Goal: Task Accomplishment & Management: Use online tool/utility

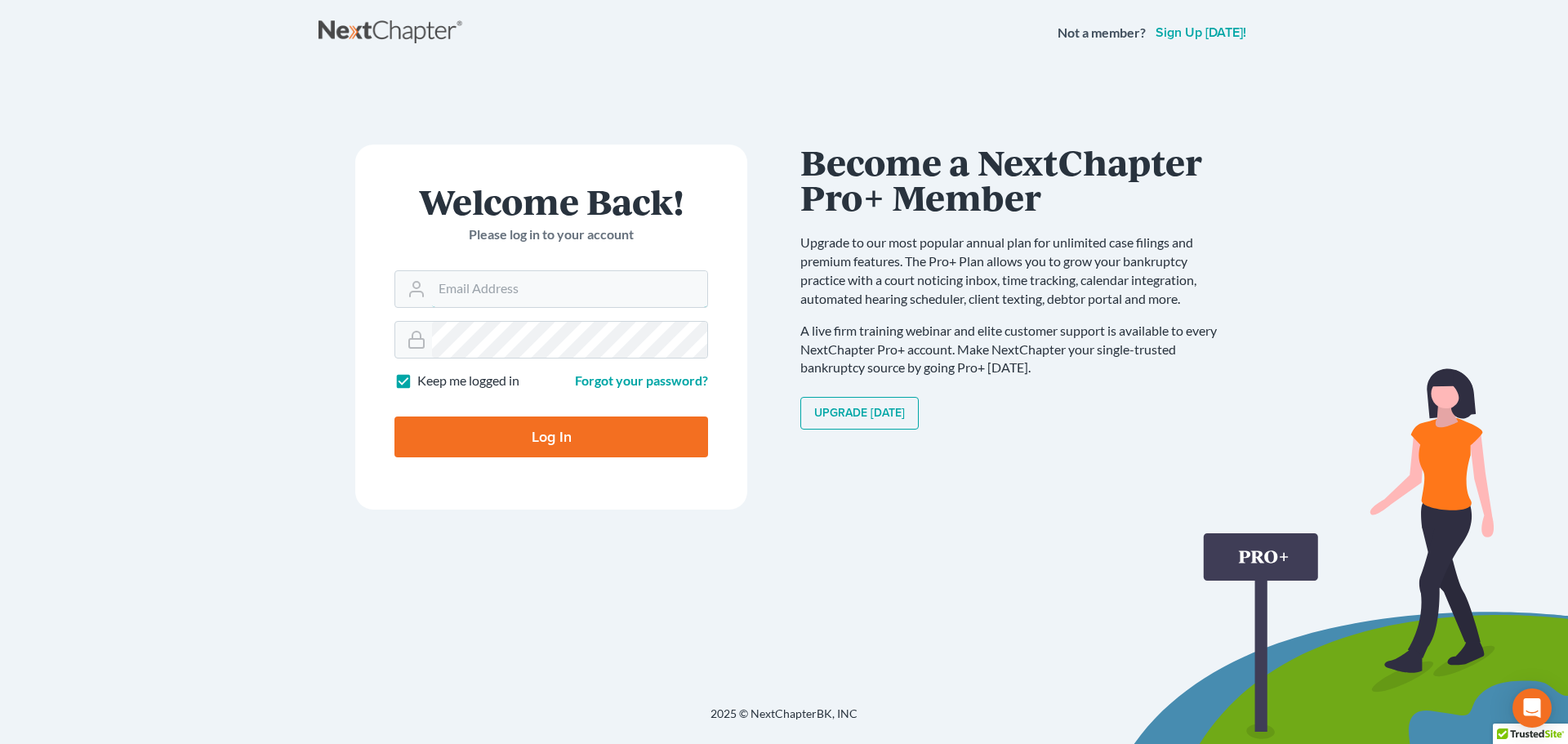
type input "[PERSON_NAME][EMAIL_ADDRESS][DOMAIN_NAME]"
click at [578, 443] on input "Log In" at bounding box center [551, 437] width 313 height 41
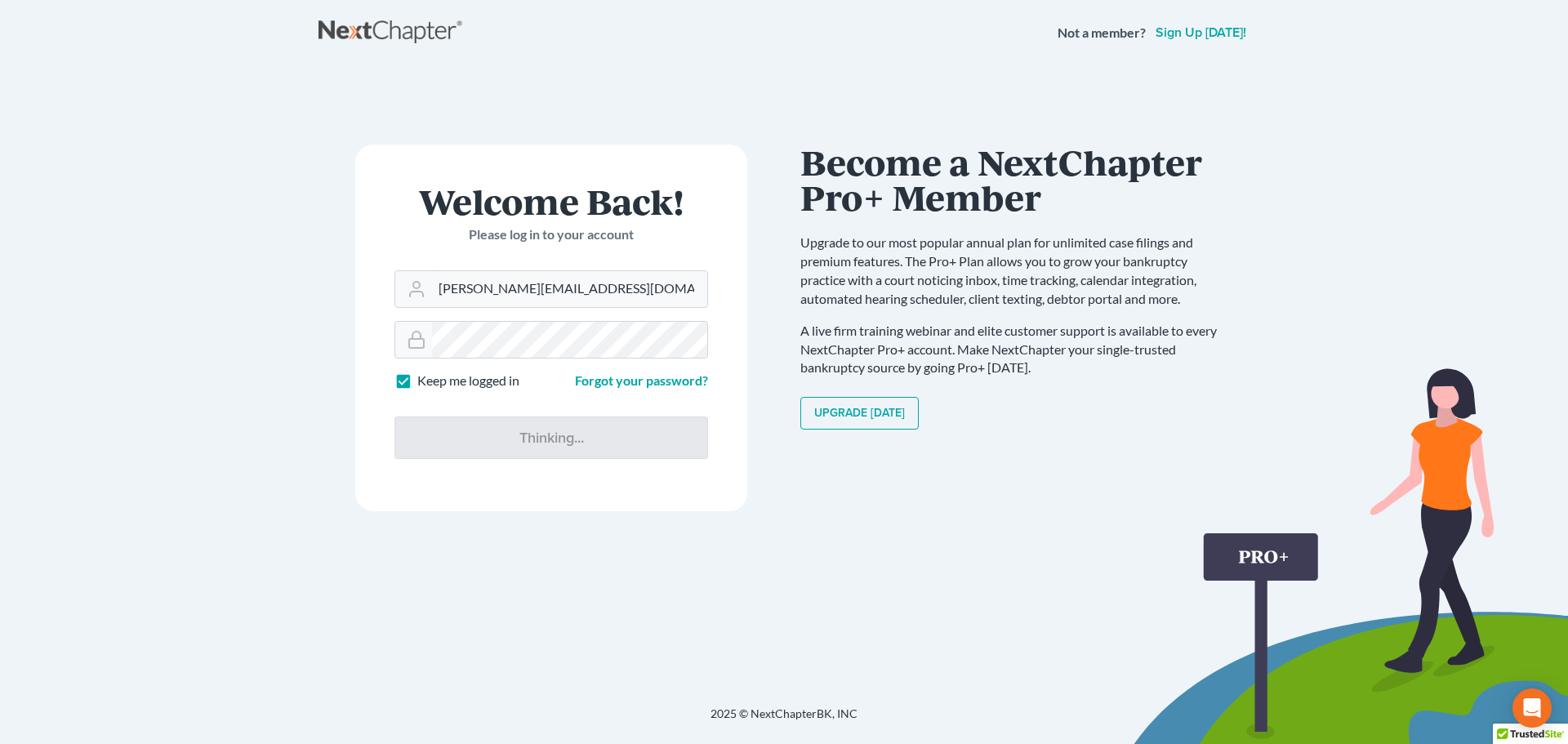
type input "Thinking..."
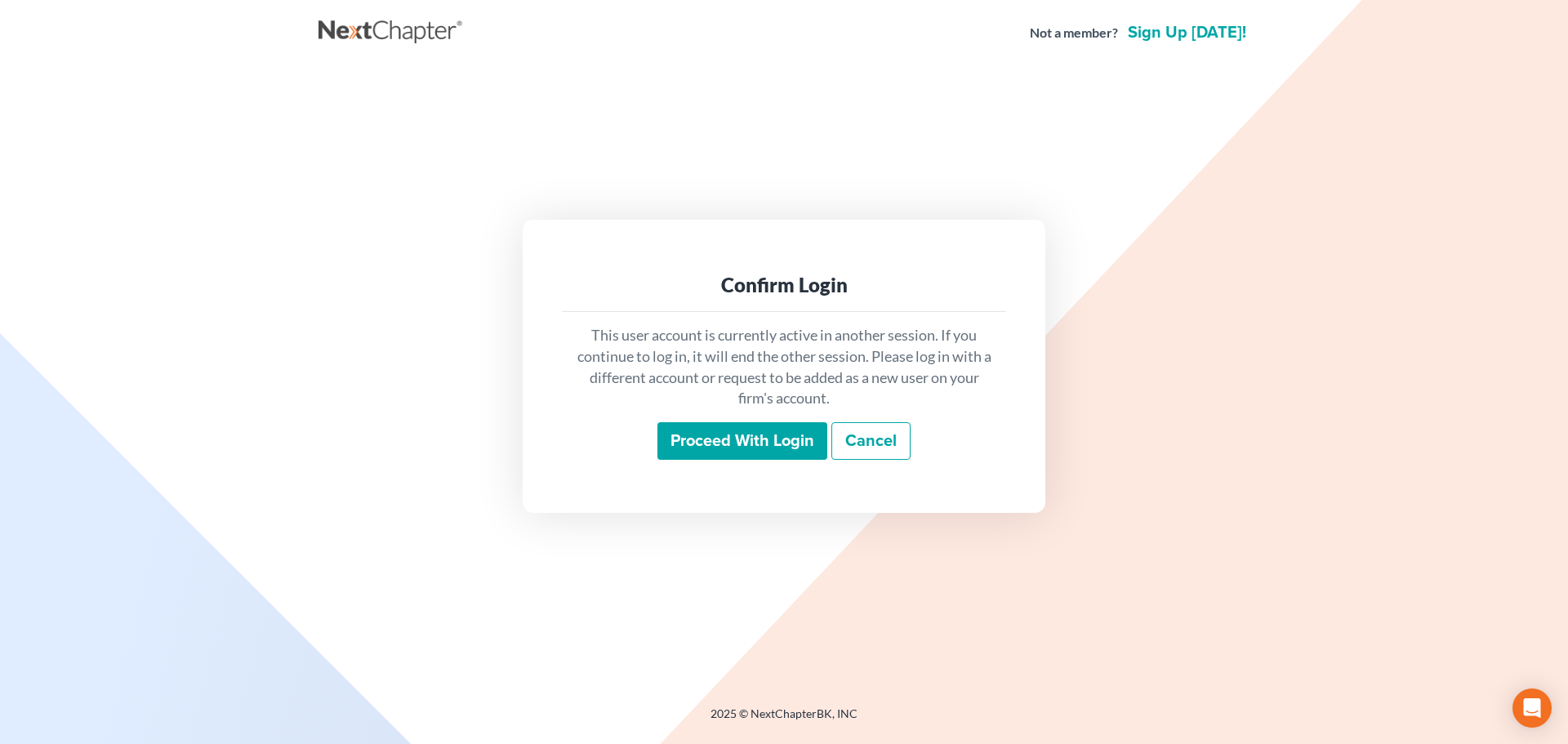
click at [711, 439] on input "Proceed with login" at bounding box center [742, 441] width 170 height 38
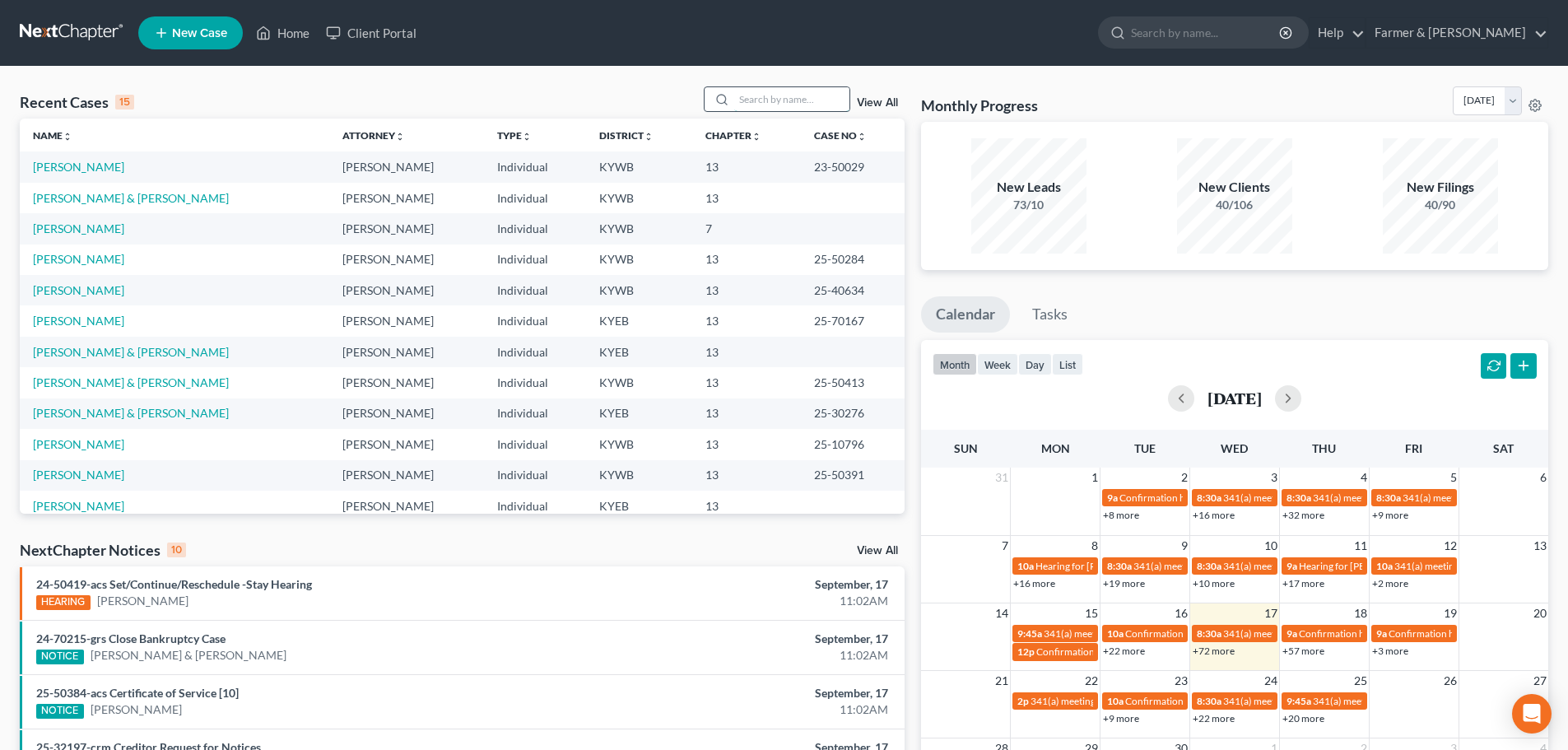
click at [772, 98] on input "search" at bounding box center [791, 99] width 115 height 24
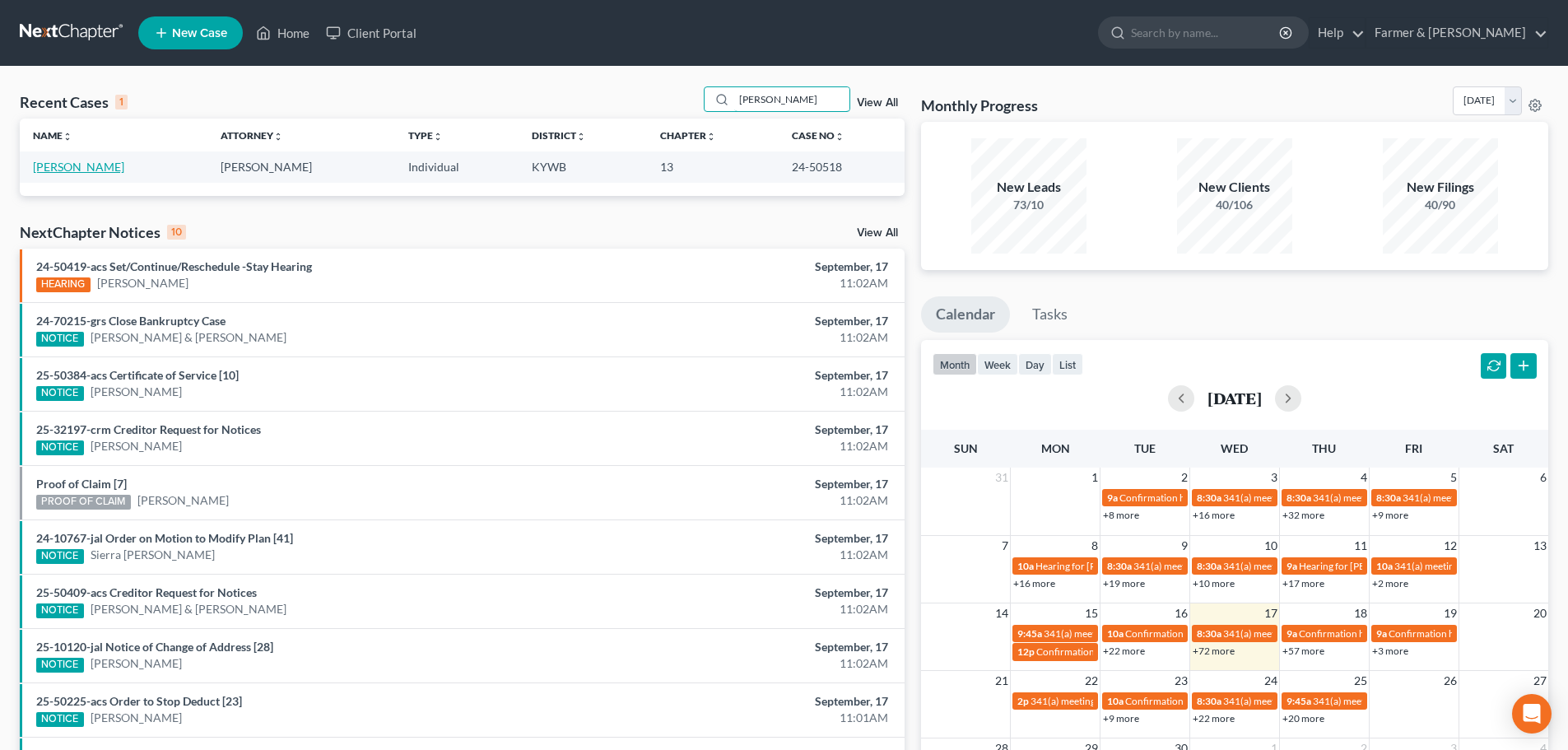
type input "shawna dowdy"
click at [69, 169] on link "Dowdy, Shawna" at bounding box center [78, 167] width 91 height 14
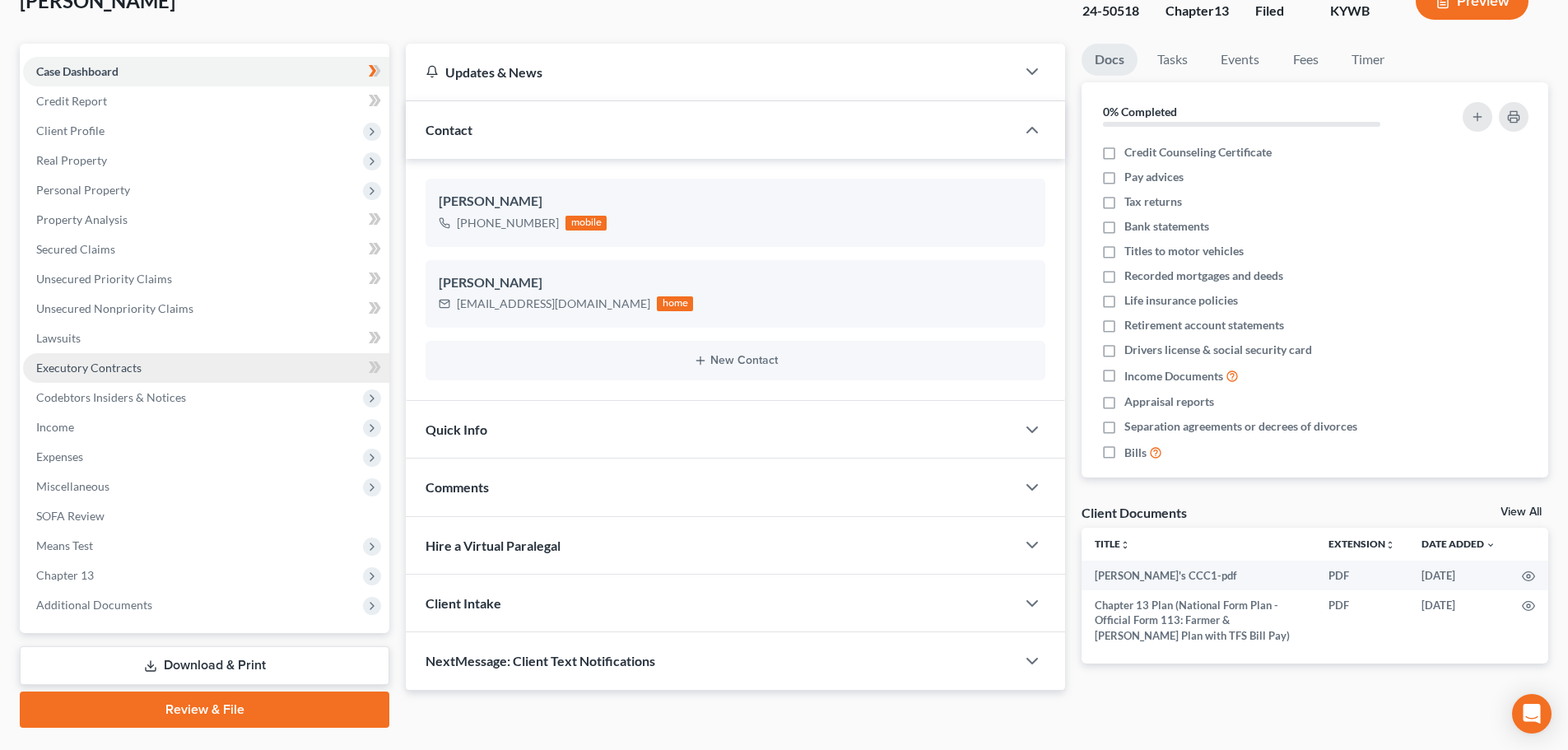
scroll to position [155, 0]
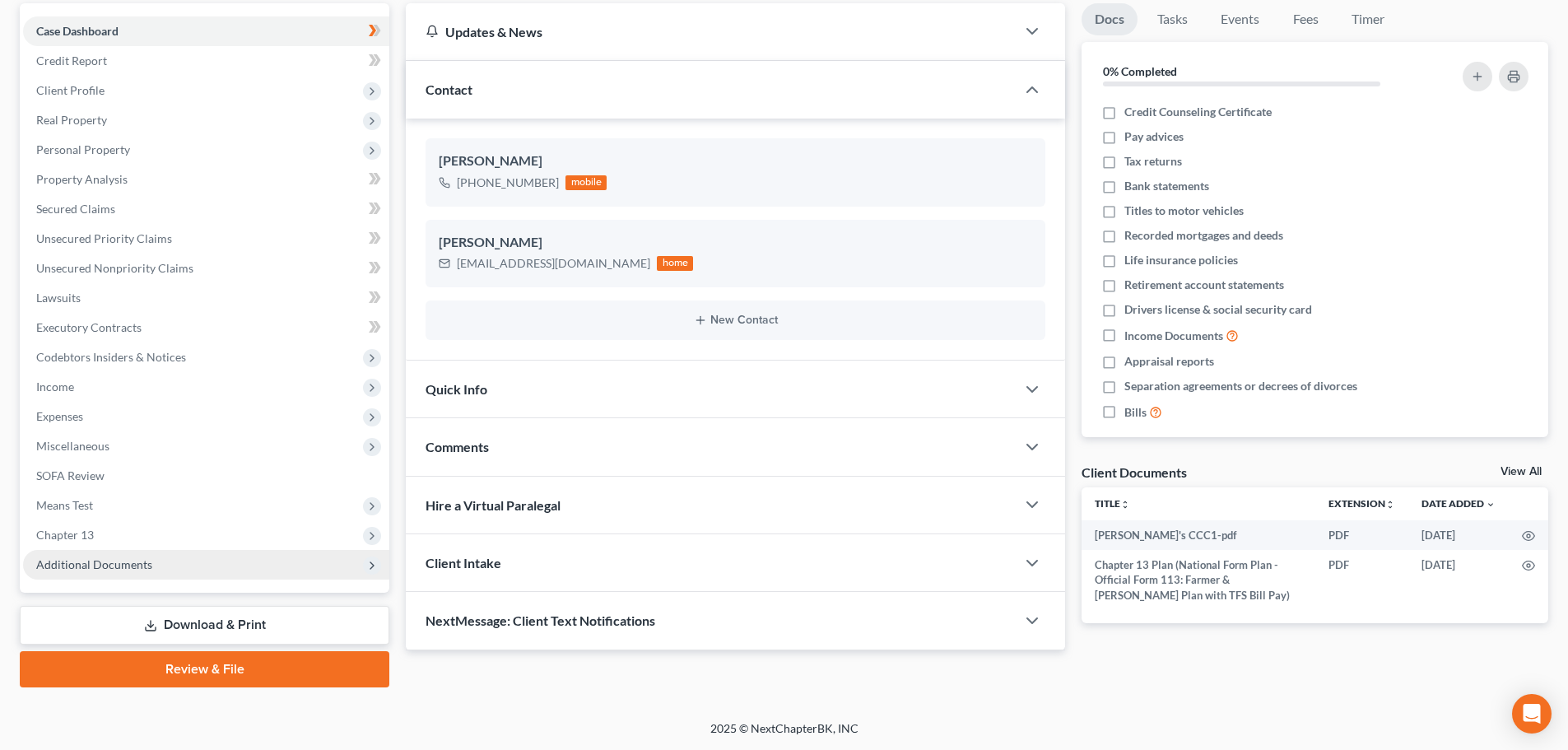
click at [108, 558] on span "Additional Documents" at bounding box center [94, 564] width 116 height 14
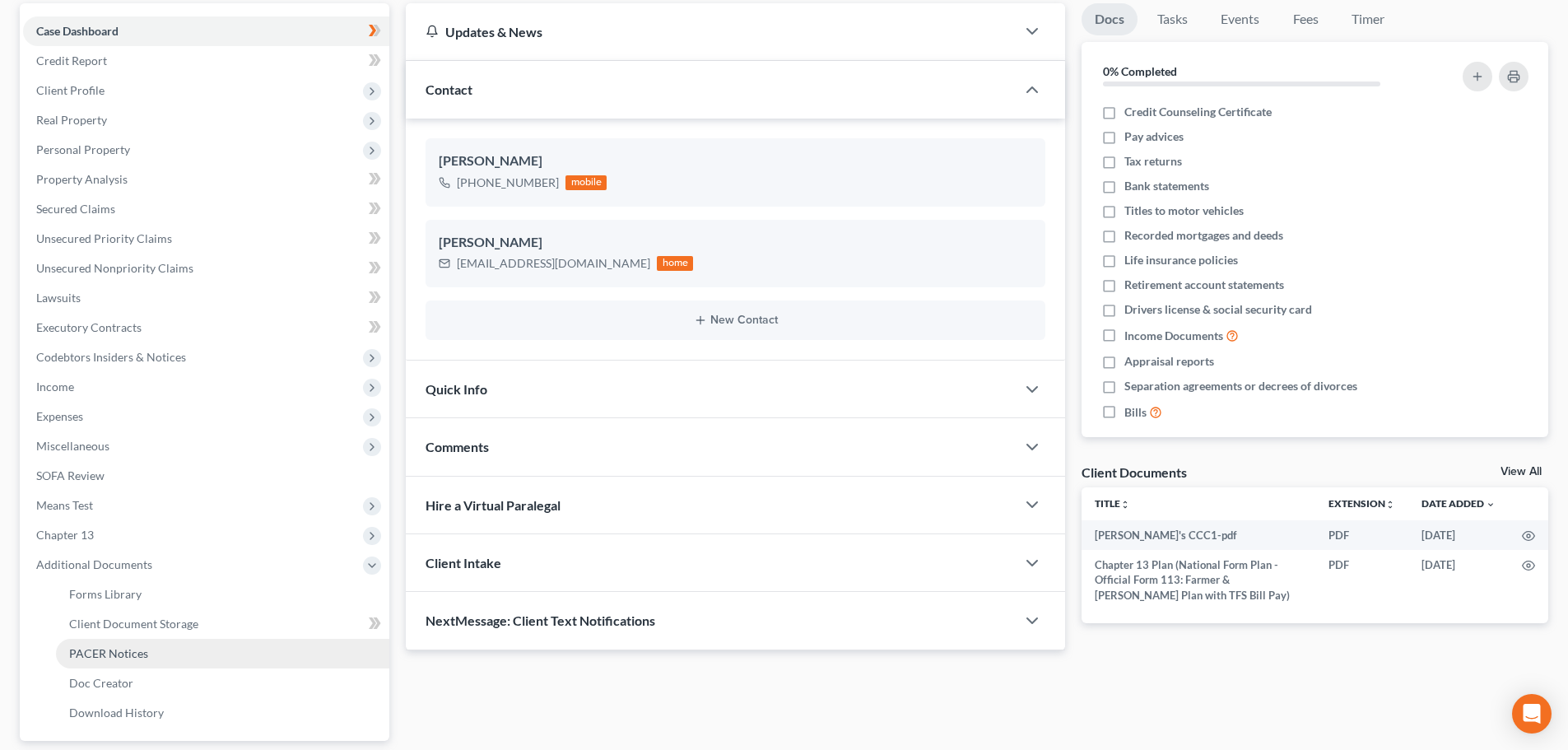
click at [140, 652] on span "PACER Notices" at bounding box center [108, 654] width 79 height 14
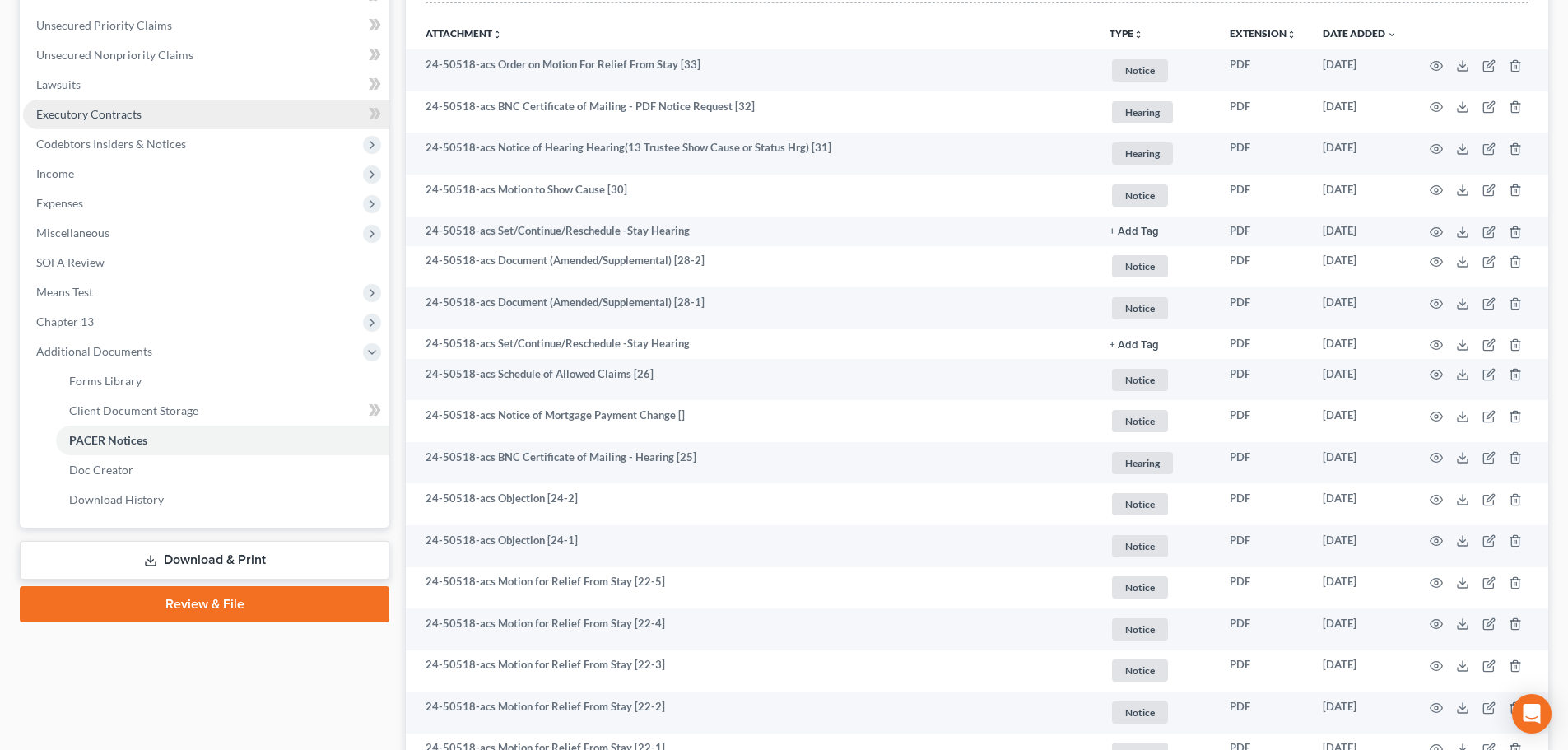
scroll to position [385, 0]
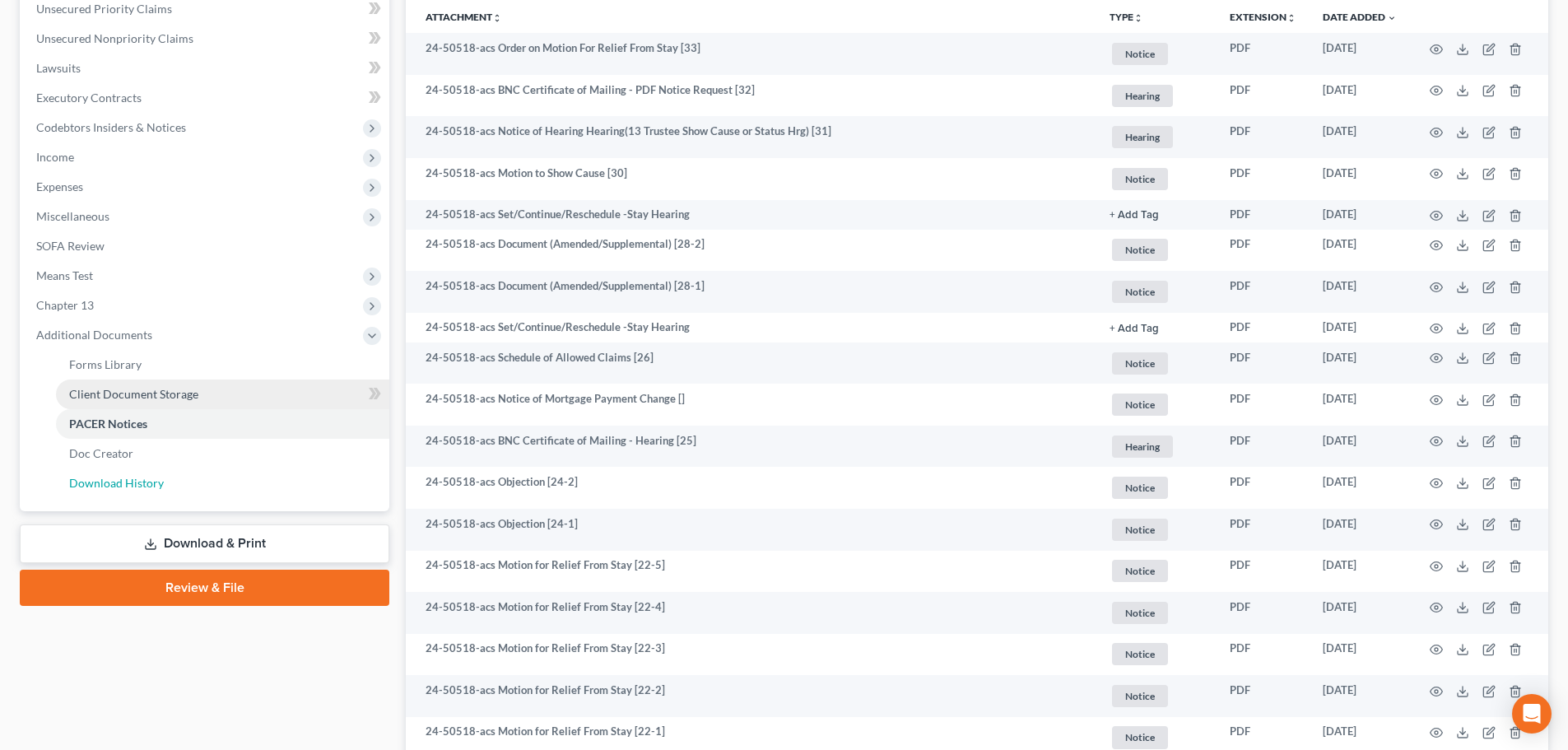
click at [142, 484] on span "Download History" at bounding box center [116, 483] width 94 height 14
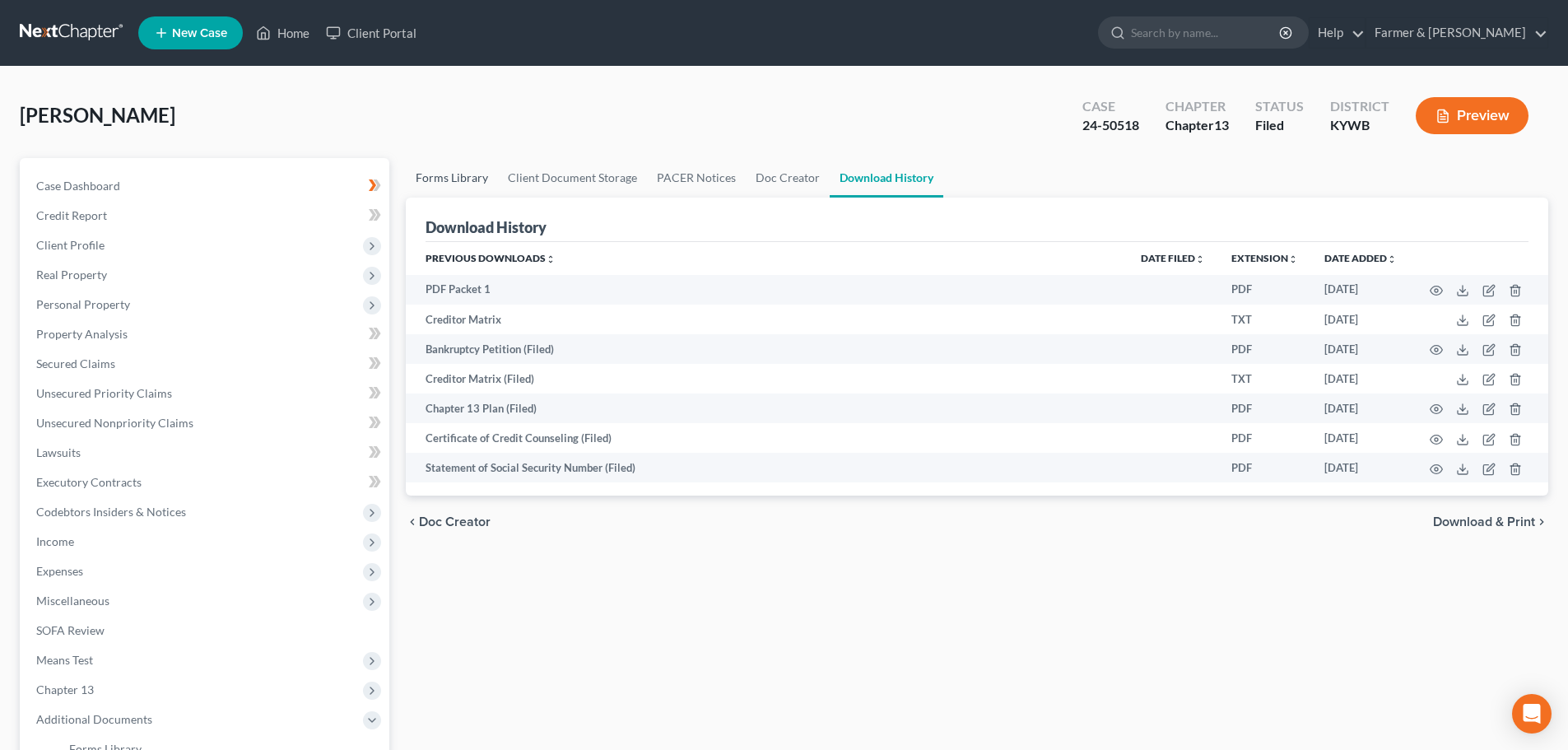
click at [445, 177] on link "Forms Library" at bounding box center [452, 178] width 92 height 39
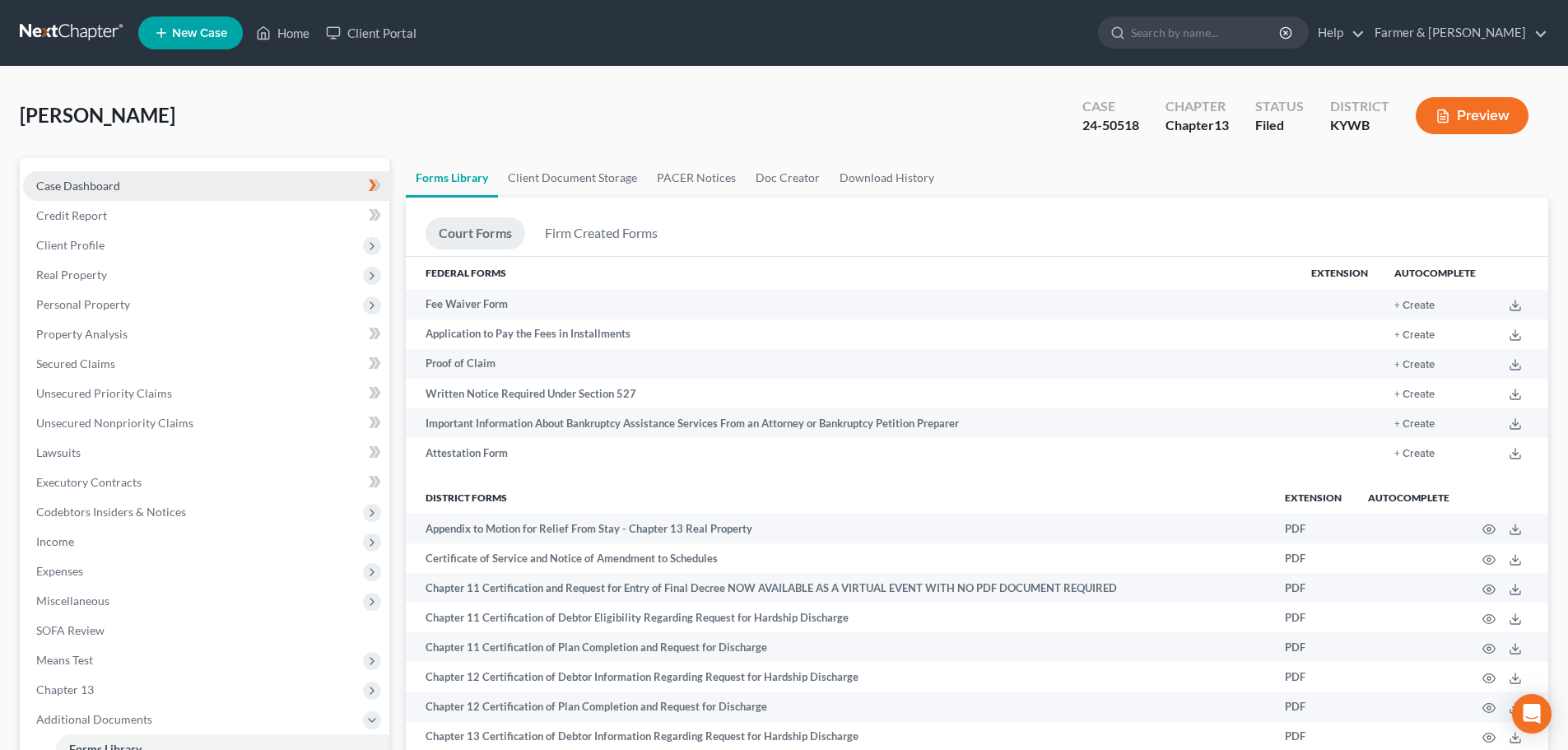
click at [90, 186] on span "Case Dashboard" at bounding box center [78, 186] width 84 height 14
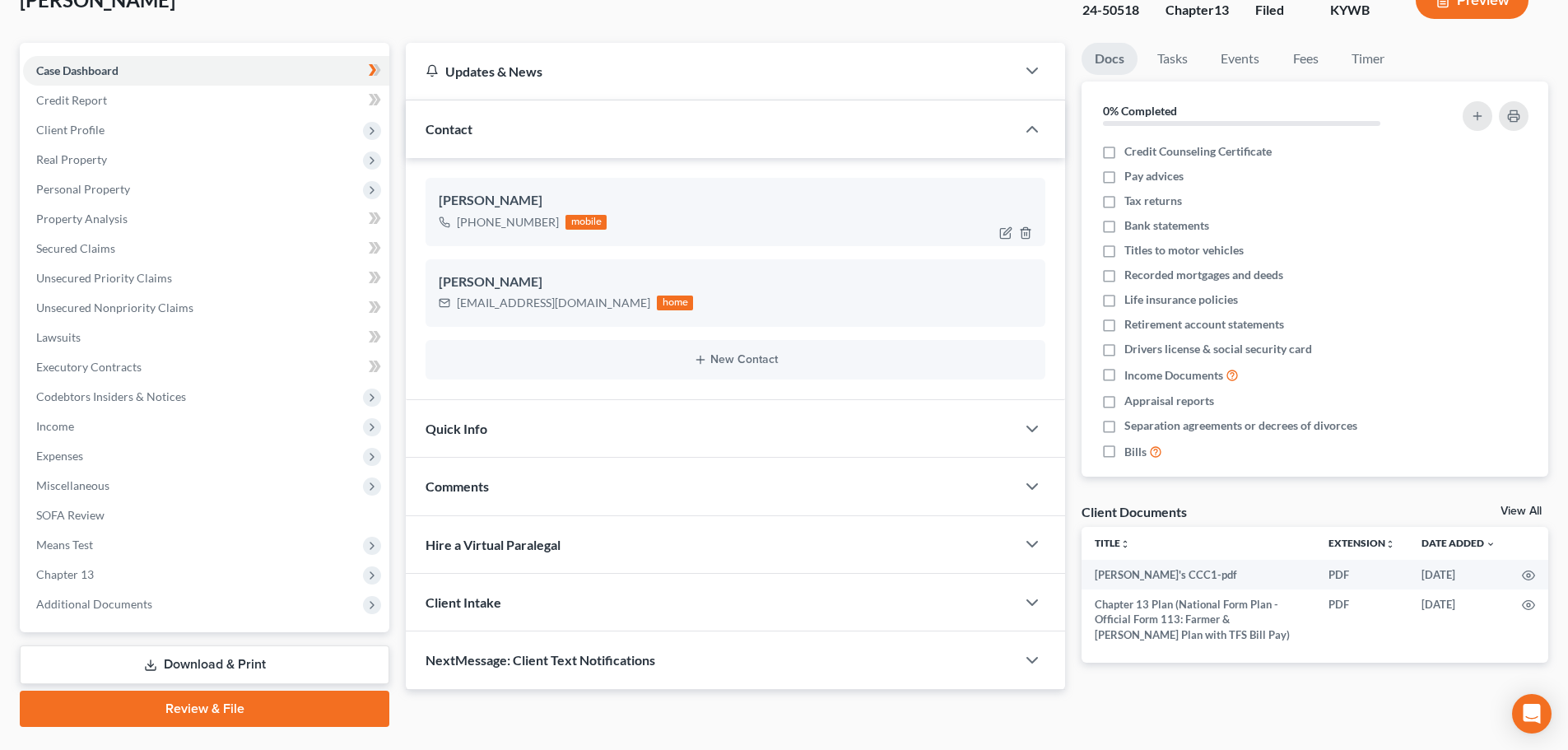
scroll to position [155, 0]
